Goal: Task Accomplishment & Management: Manage account settings

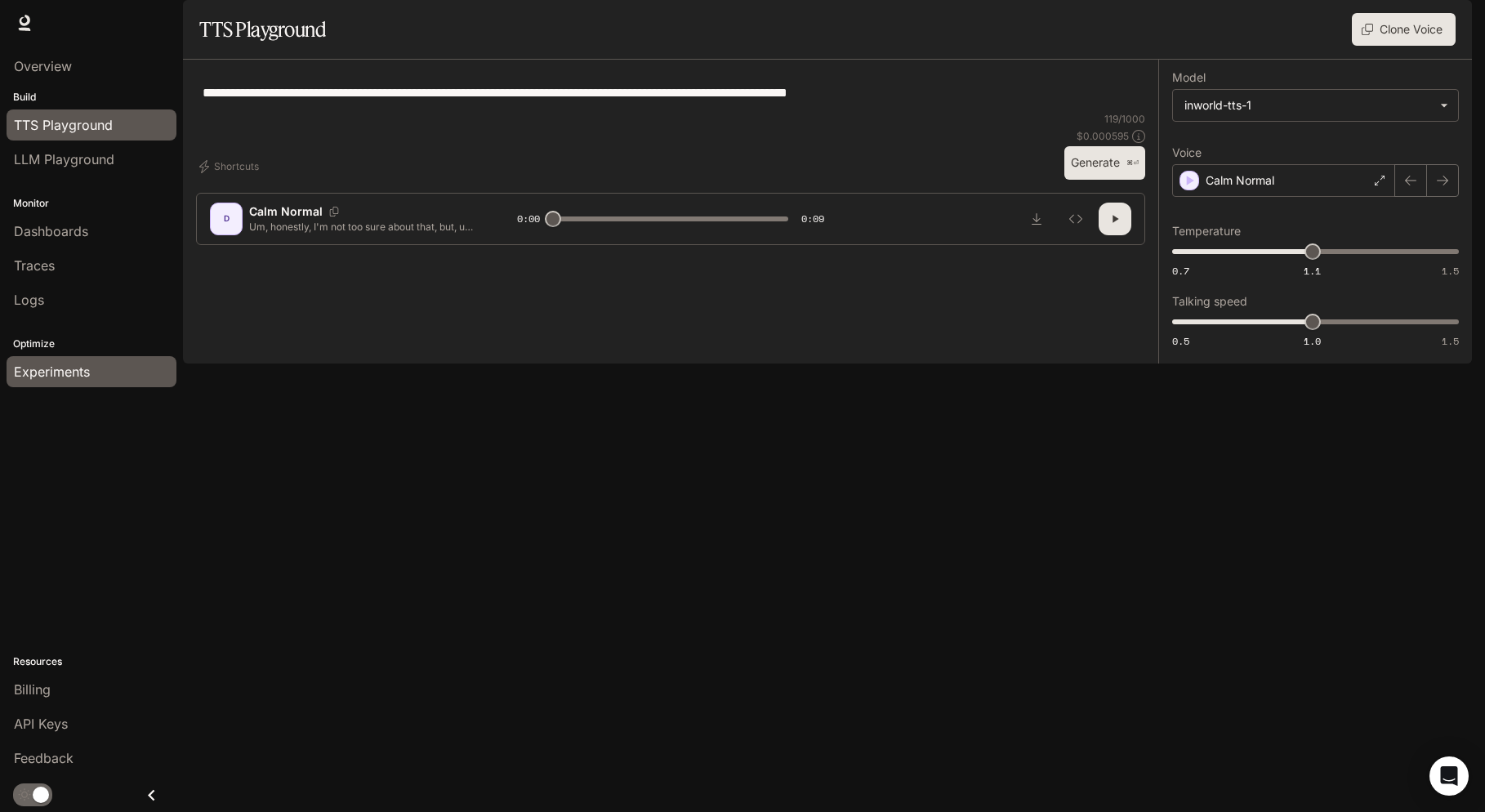
click at [47, 367] on span "Experiments" at bounding box center [51, 372] width 76 height 20
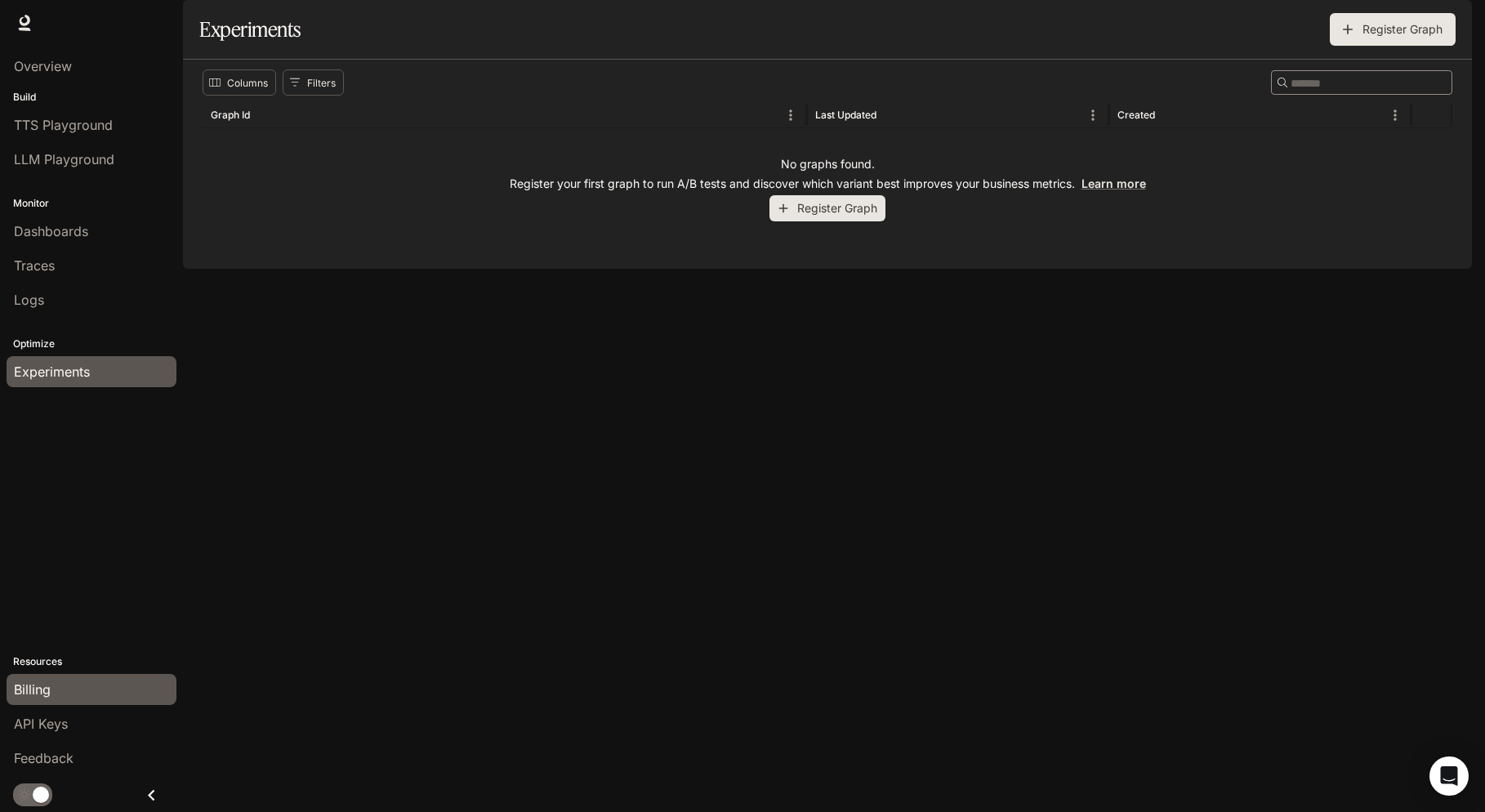
click at [93, 693] on div "Billing" at bounding box center [91, 689] width 155 height 20
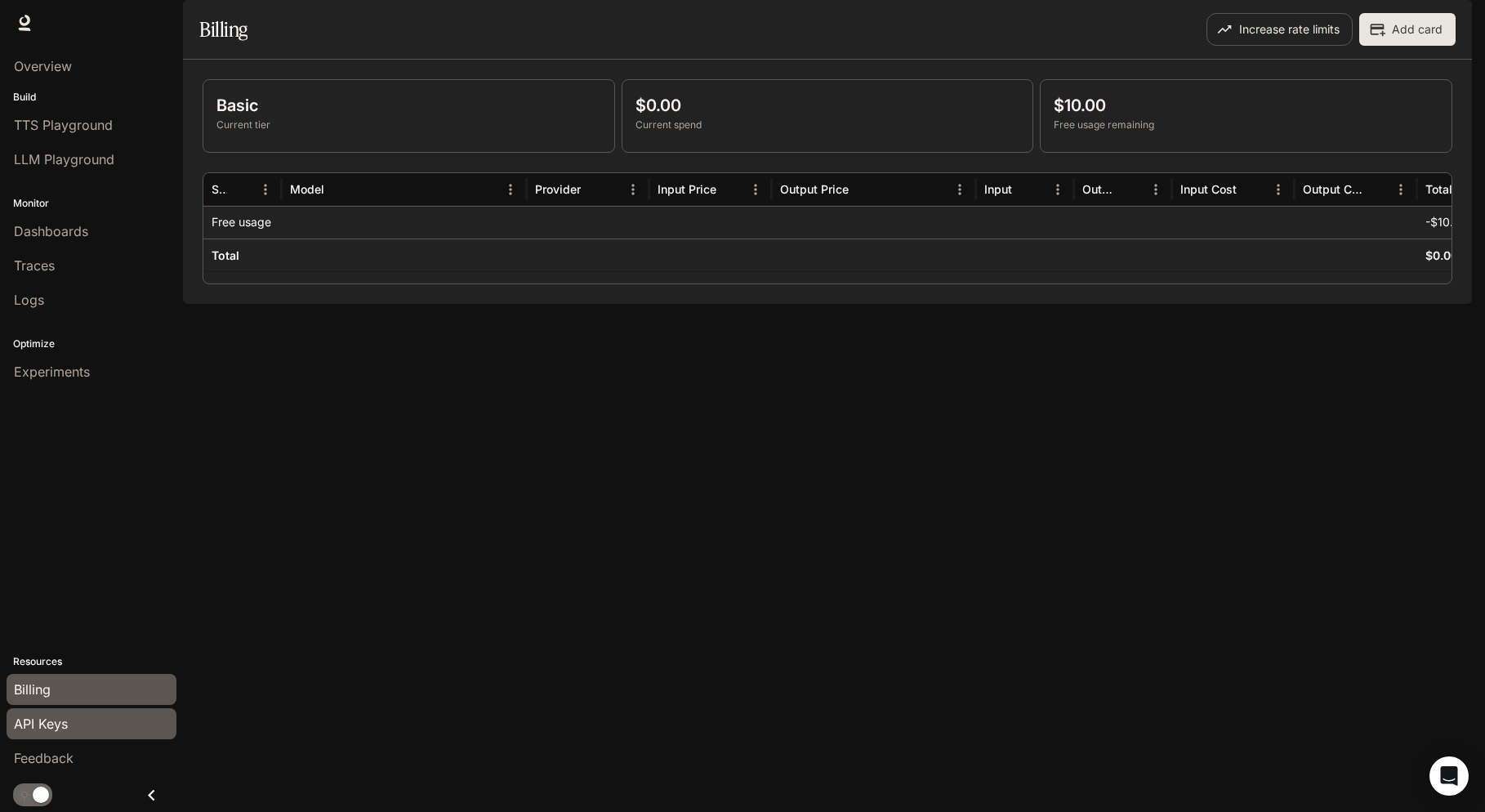
click at [106, 715] on div "API Keys" at bounding box center [91, 724] width 155 height 20
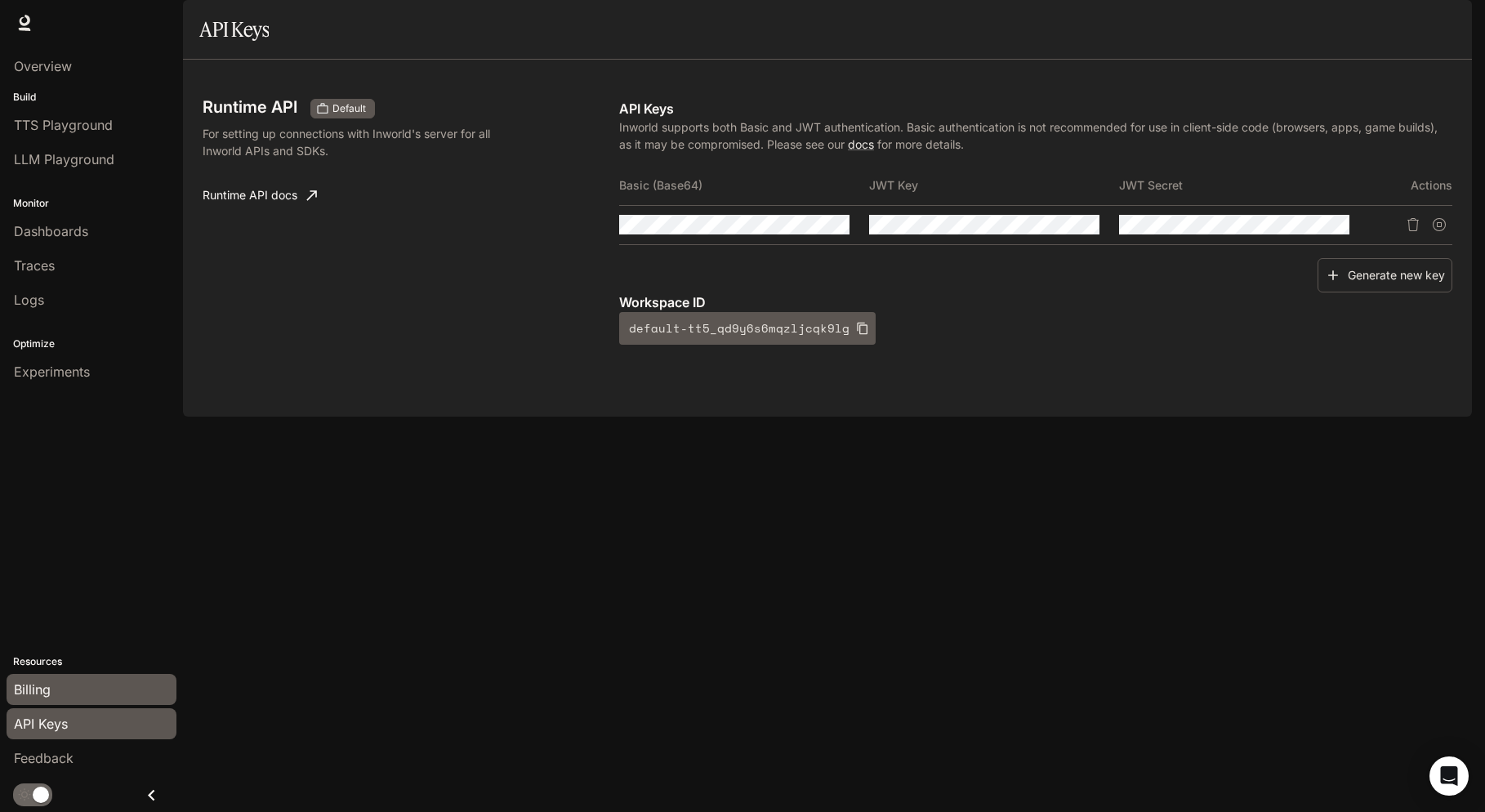
click at [100, 696] on div "Billing" at bounding box center [91, 689] width 155 height 20
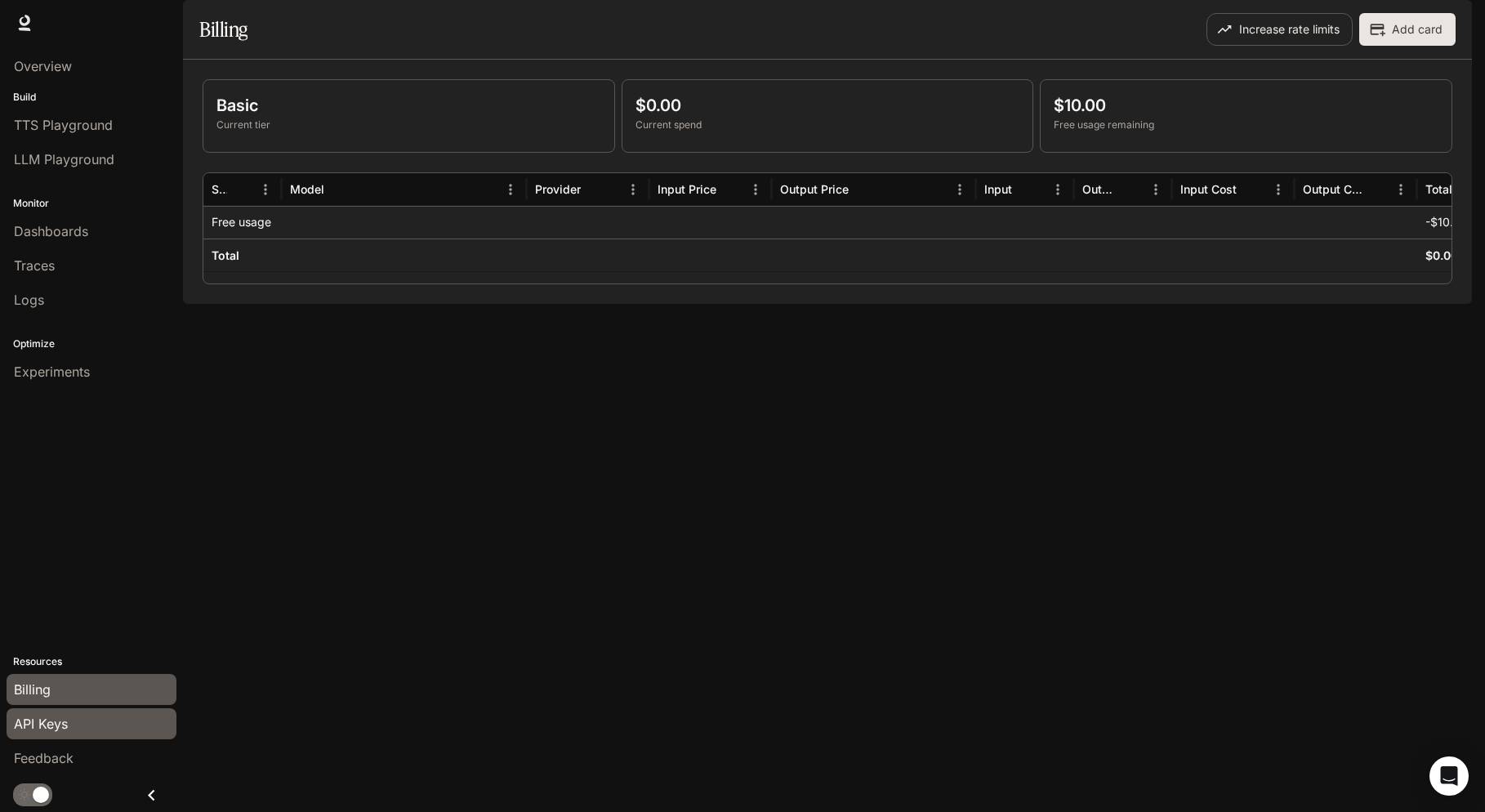
click at [75, 725] on div "API Keys" at bounding box center [91, 724] width 155 height 20
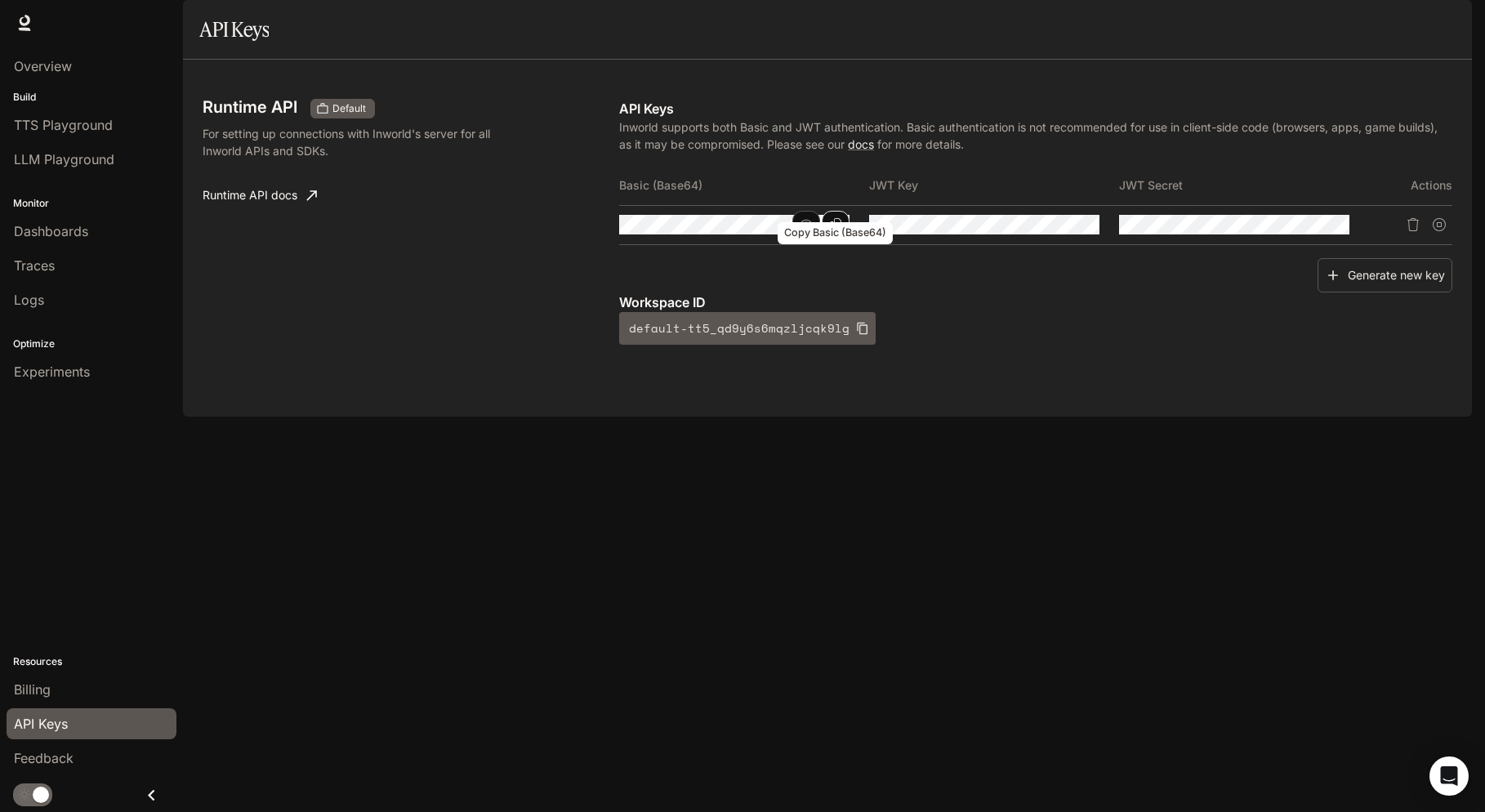
click at [829, 231] on icon "Copy Basic (Base64)" at bounding box center [835, 224] width 13 height 13
click at [835, 231] on icon "Copy Basic (Base64)" at bounding box center [835, 224] width 13 height 13
click at [834, 231] on icon "Copy Basic (Base64)" at bounding box center [835, 224] width 12 height 13
click at [54, 698] on div "Billing" at bounding box center [91, 689] width 155 height 20
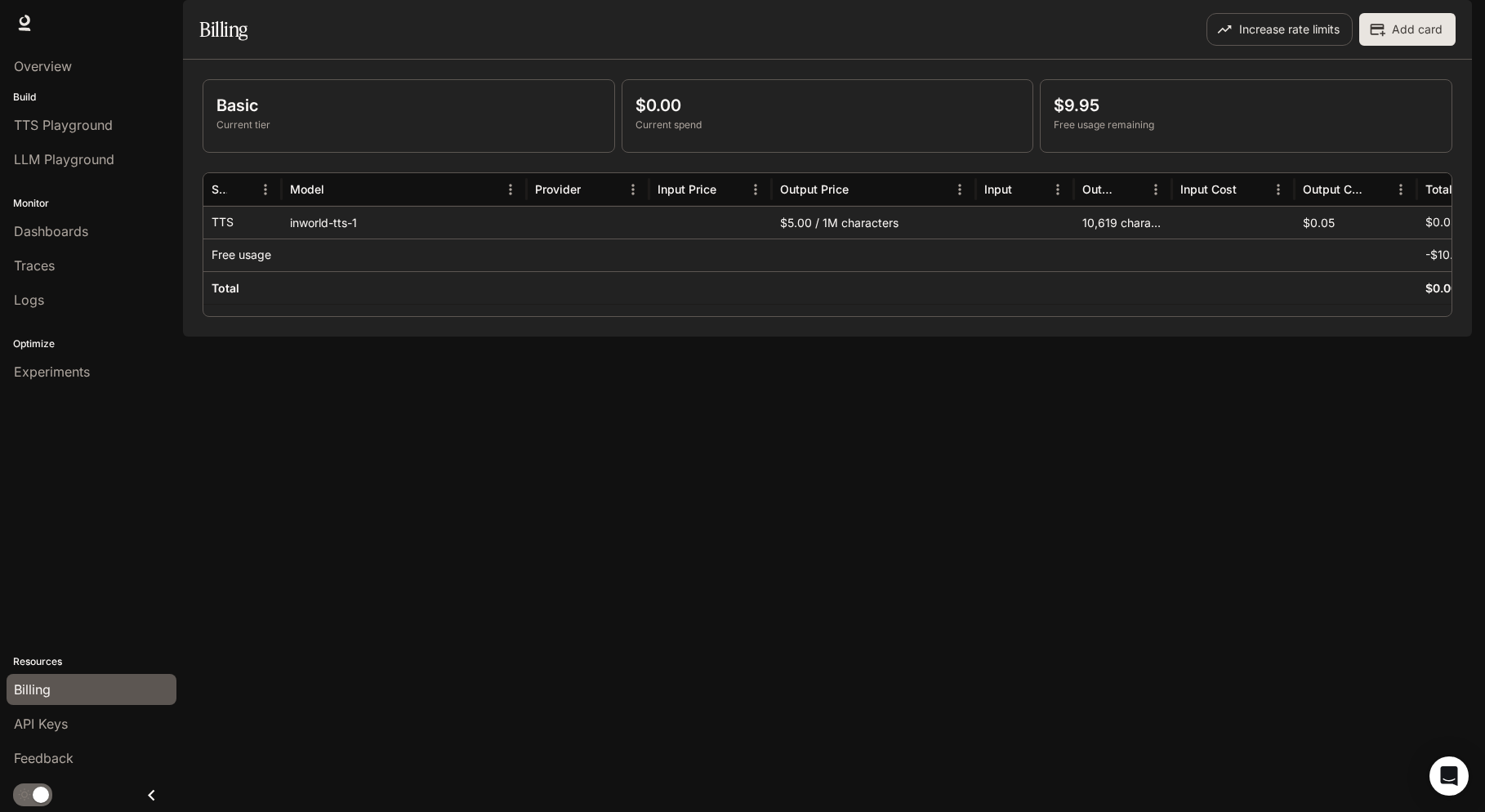
scroll to position [0, 88]
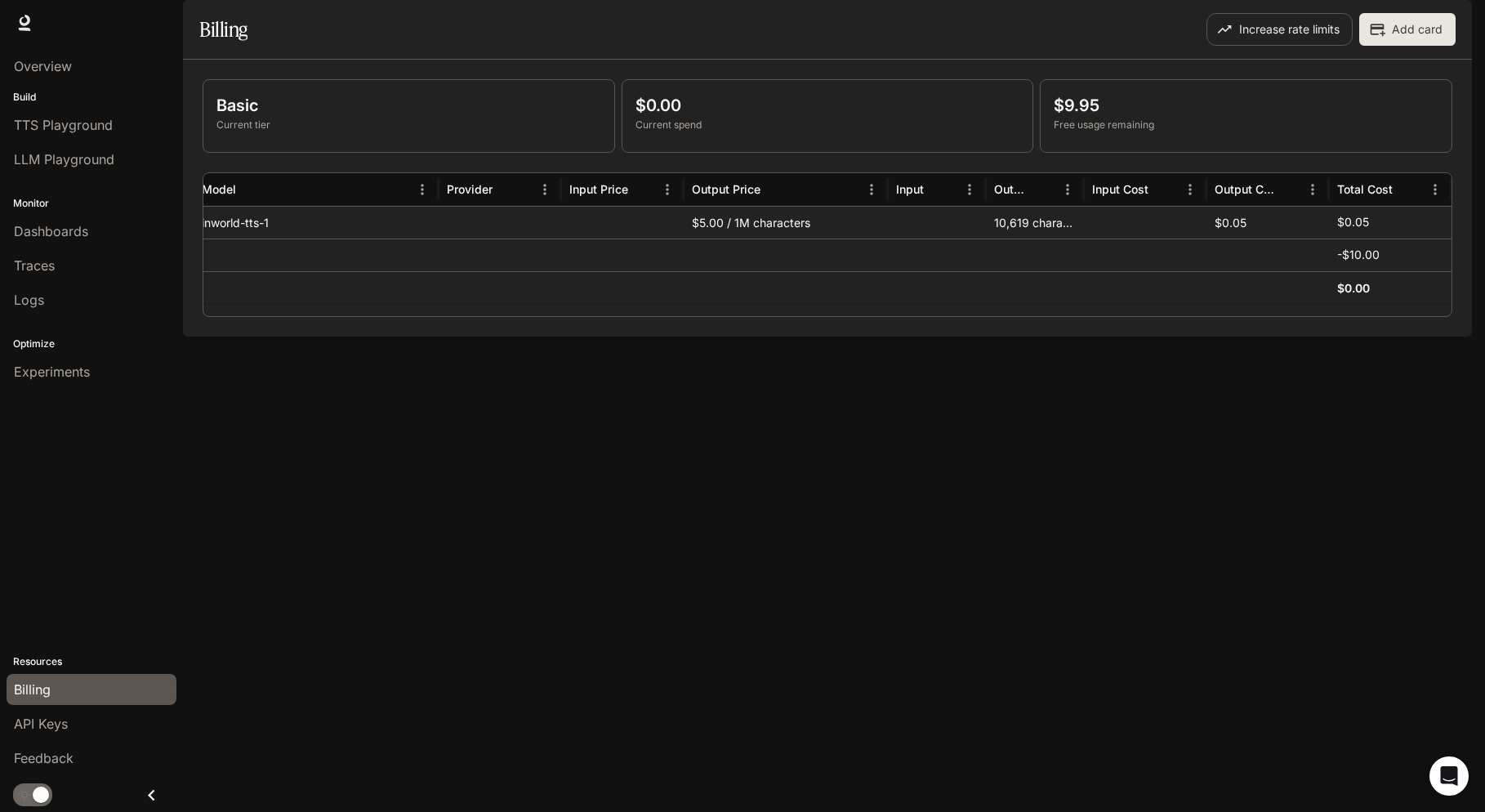
click at [906, 337] on div "Basic Current tier $0.00 Current spend $9.95 Free usage remaining Service Model…" at bounding box center [827, 198] width 1289 height 277
